Goal: Navigation & Orientation: Find specific page/section

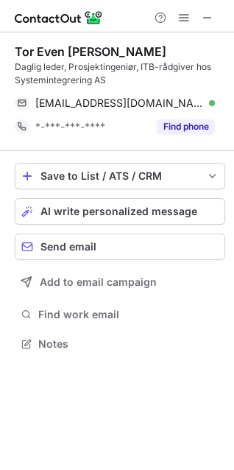
scroll to position [334, 234]
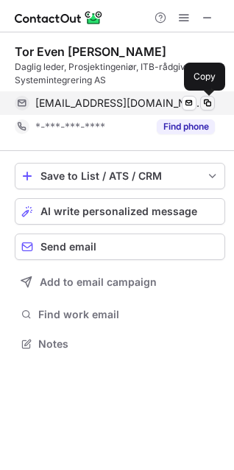
click at [213, 102] on span at bounding box center [208, 103] width 12 height 12
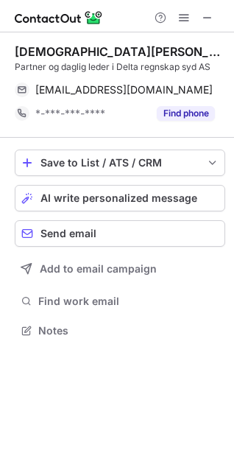
scroll to position [321, 234]
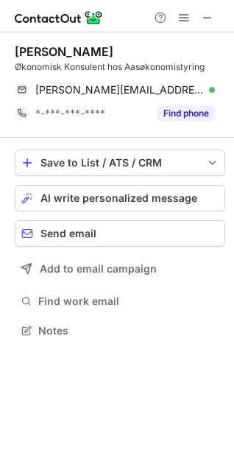
scroll to position [321, 234]
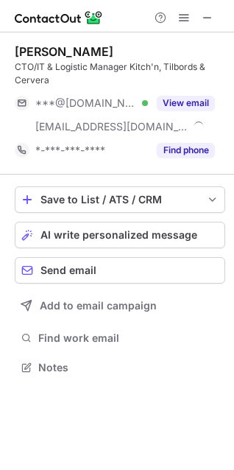
scroll to position [358, 234]
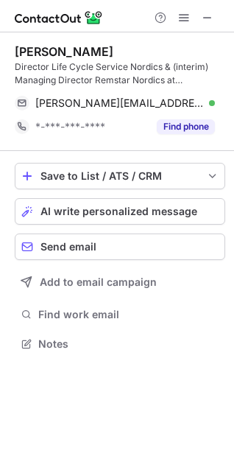
scroll to position [334, 234]
